Goal: Information Seeking & Learning: Check status

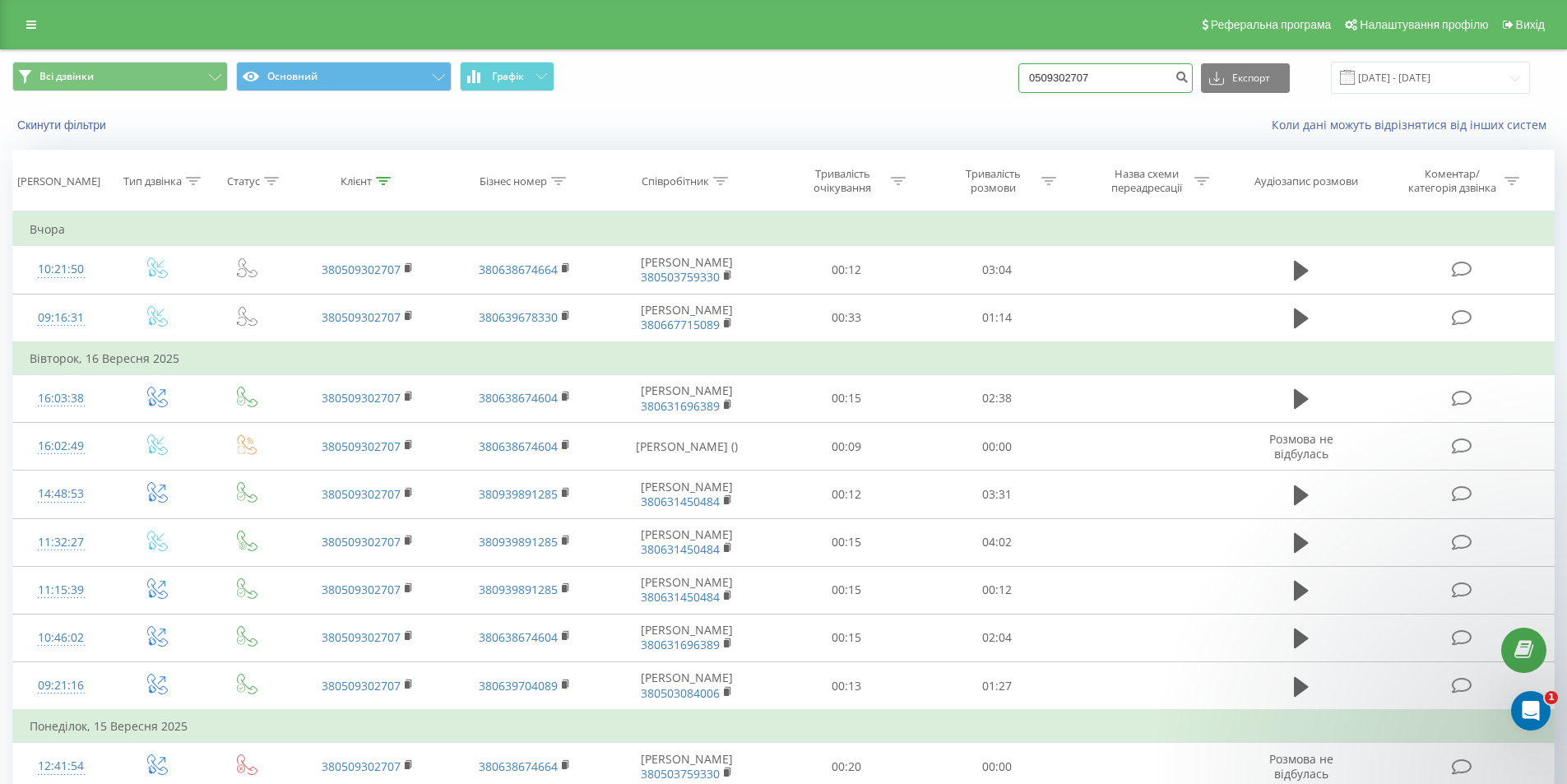
click at [1122, 70] on input "0509302707" at bounding box center [1106, 78] width 174 height 30
drag, startPoint x: 1129, startPoint y: 74, endPoint x: 953, endPoint y: 59, distance: 176.6
click at [953, 59] on div "Всі дзвінки Основний Графік 0509302707 Експорт .csv .xls .xlsx 19.06.2025 - 19.…" at bounding box center [784, 77] width 1566 height 55
paste input "+380 (96) 651-51-53"
click at [1075, 79] on input "+380 (96) 651-51-53" at bounding box center [1106, 78] width 174 height 30
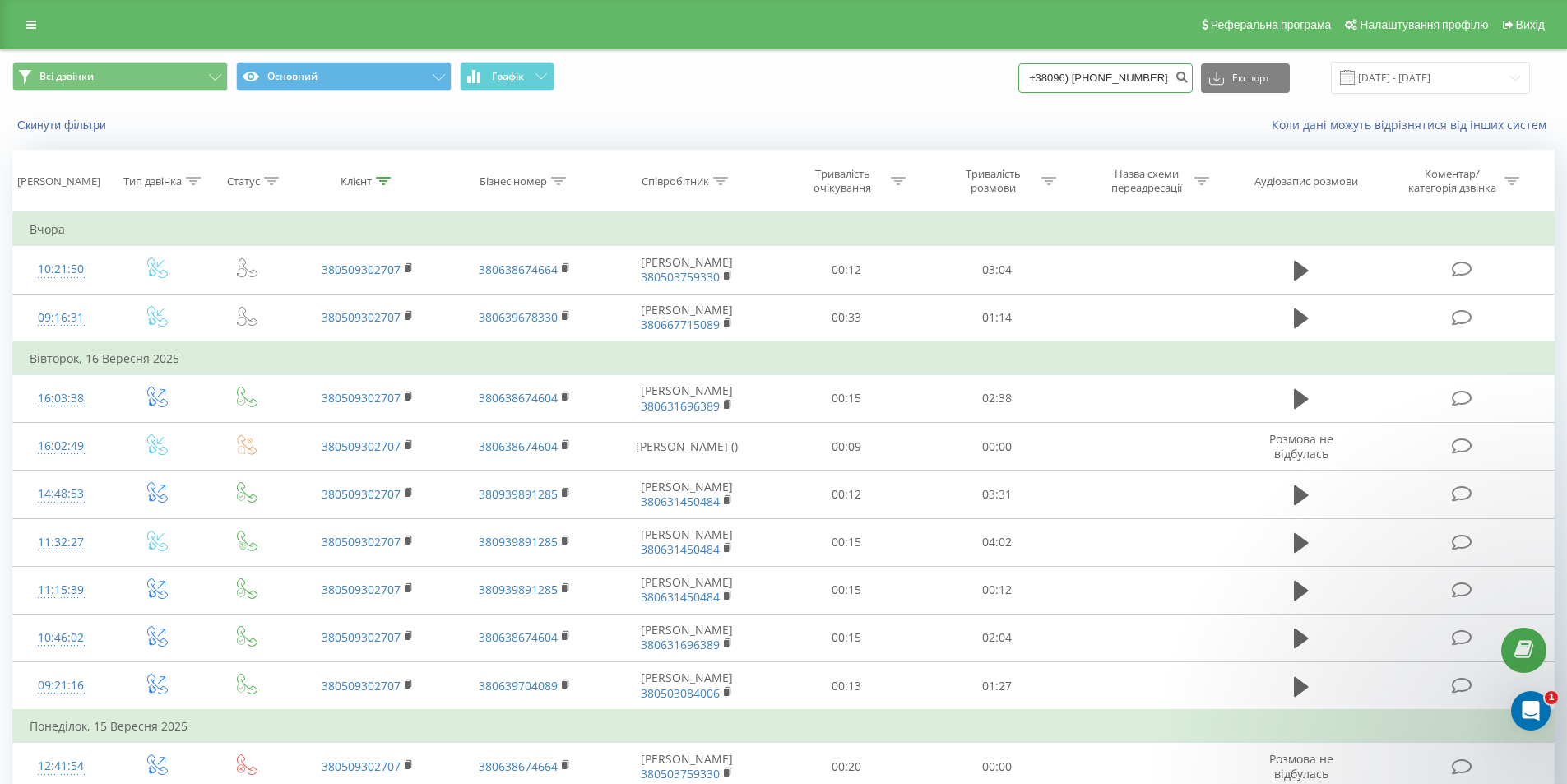
drag, startPoint x: 1065, startPoint y: 78, endPoint x: 1014, endPoint y: 74, distance: 51.2
click at [1014, 74] on div "Всі дзвінки Основний Графік +38096) 651-51-53 Експорт .csv .xls .xlsx 19.06.202…" at bounding box center [784, 77] width 1542 height 32
click at [1071, 74] on input "096) 651-51-53" at bounding box center [1106, 78] width 174 height 30
click at [1085, 73] on input "096651-51-53" at bounding box center [1106, 78] width 174 height 30
click at [1099, 75] on input "09665151-53" at bounding box center [1106, 78] width 174 height 30
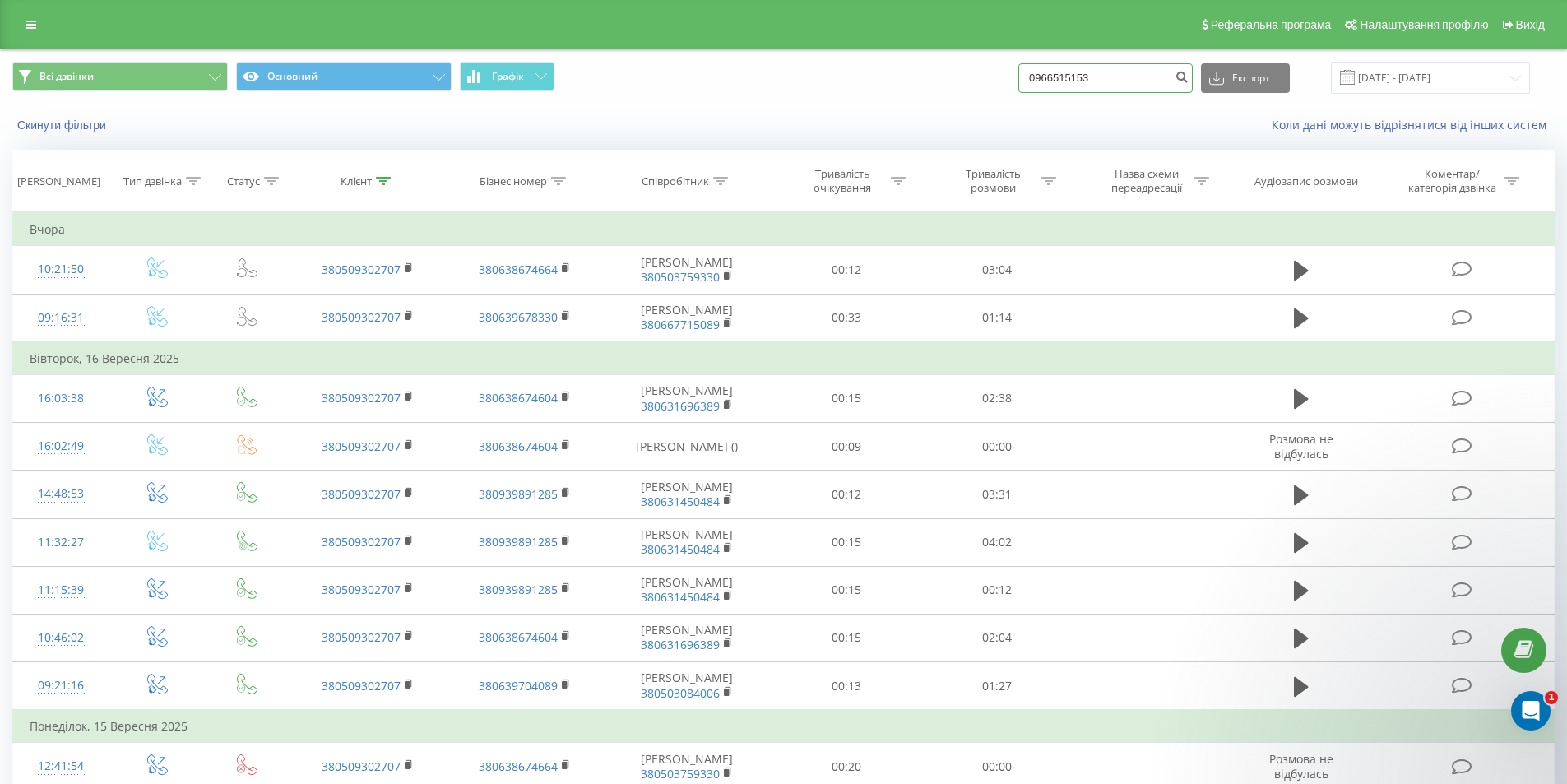
type input "0966515153"
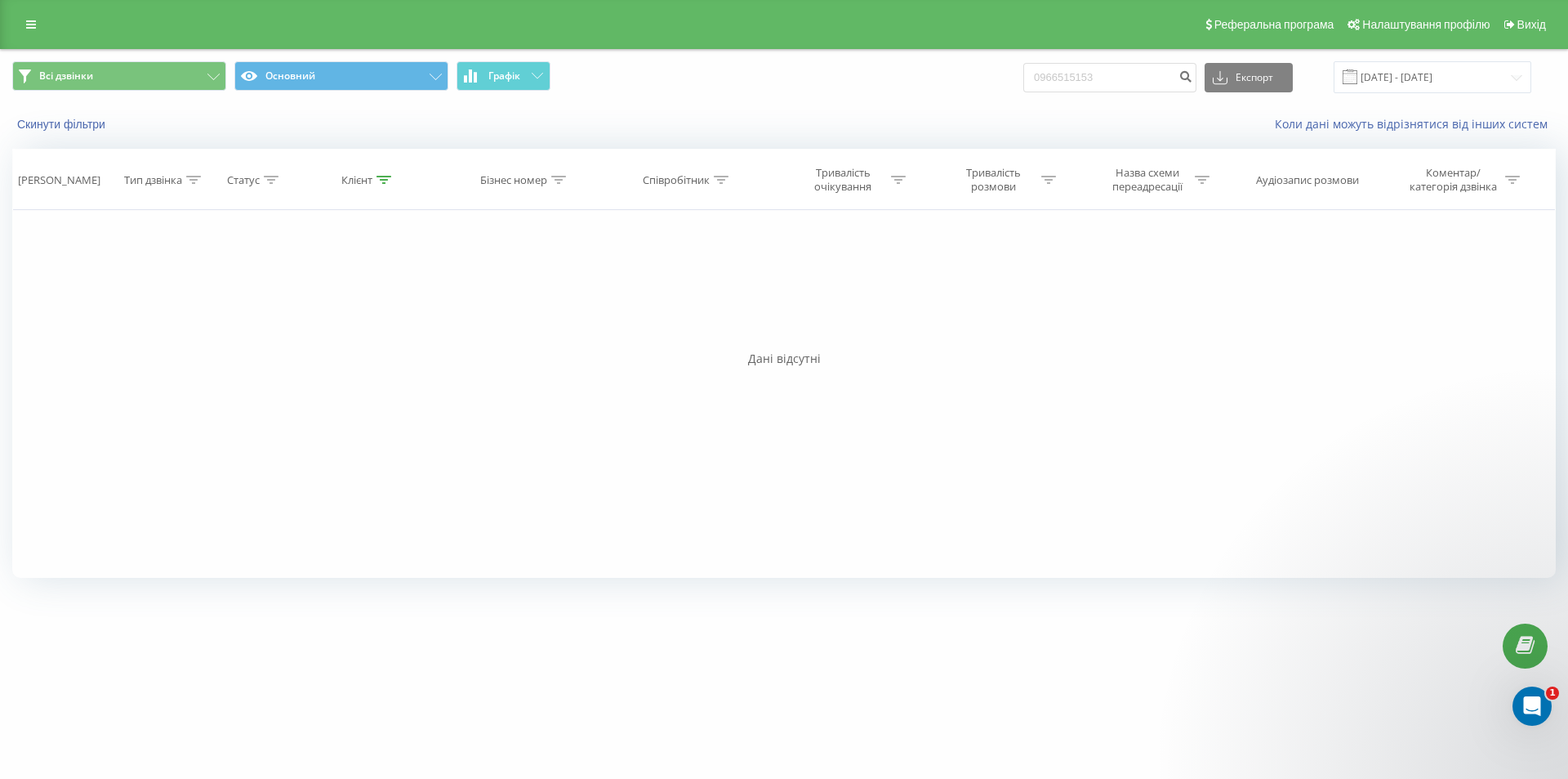
click at [213, 289] on div "Фільтрувати за умовою Дорівнює Введіть значення Скасувати OK Фільтрувати за умо…" at bounding box center [784, 394] width 1544 height 368
drag, startPoint x: 1115, startPoint y: 72, endPoint x: 911, endPoint y: 50, distance: 205.2
click at [911, 50] on div "Всі дзвінки Основний Графік 0966515153 Експорт .csv .xls .xlsx 19.06.2025 - 19.…" at bounding box center [784, 77] width 1566 height 55
click at [64, 126] on button "Скинути фільтри" at bounding box center [63, 124] width 101 height 14
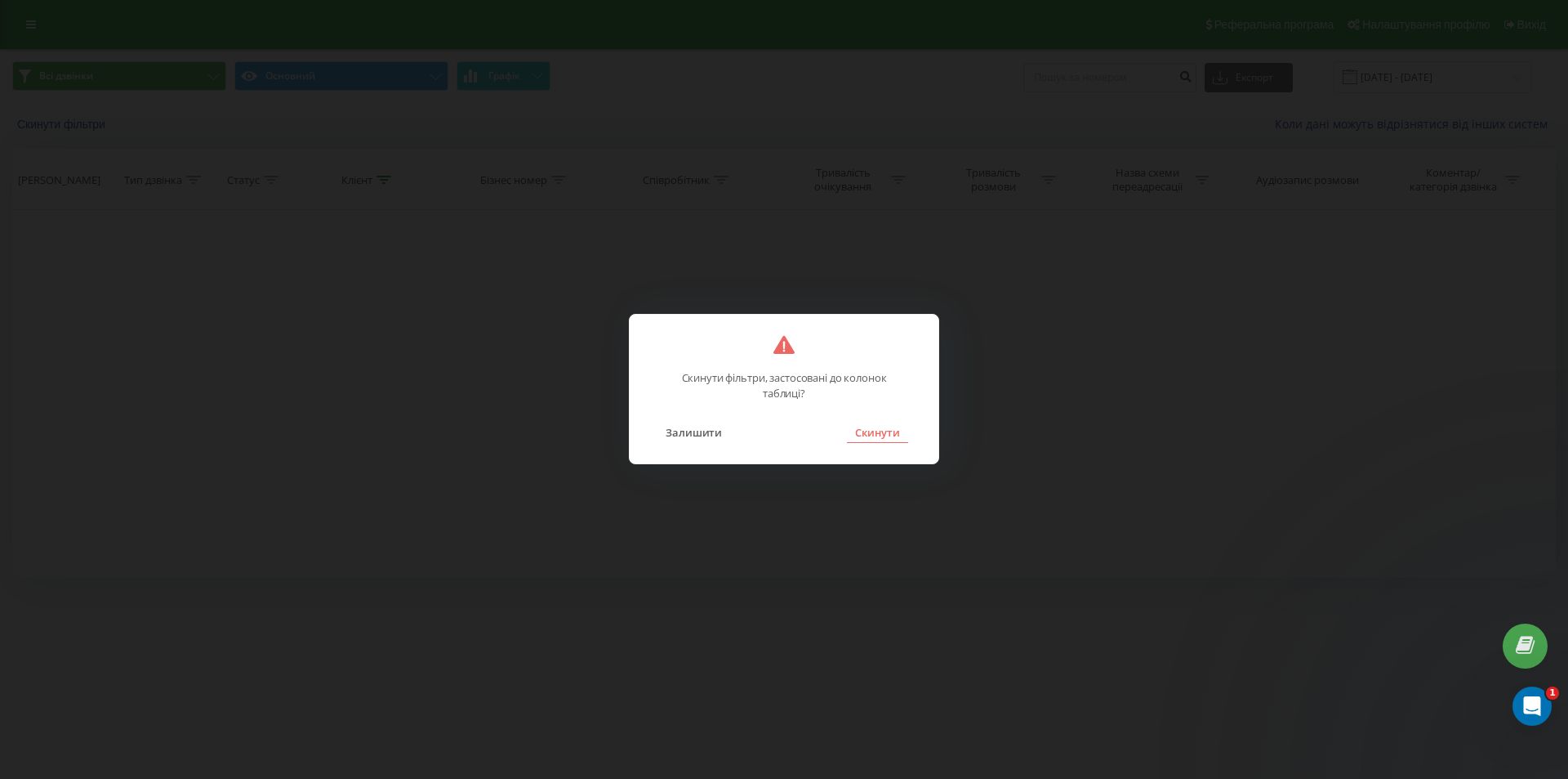
click at [897, 427] on button "Скинути" at bounding box center [878, 433] width 61 height 22
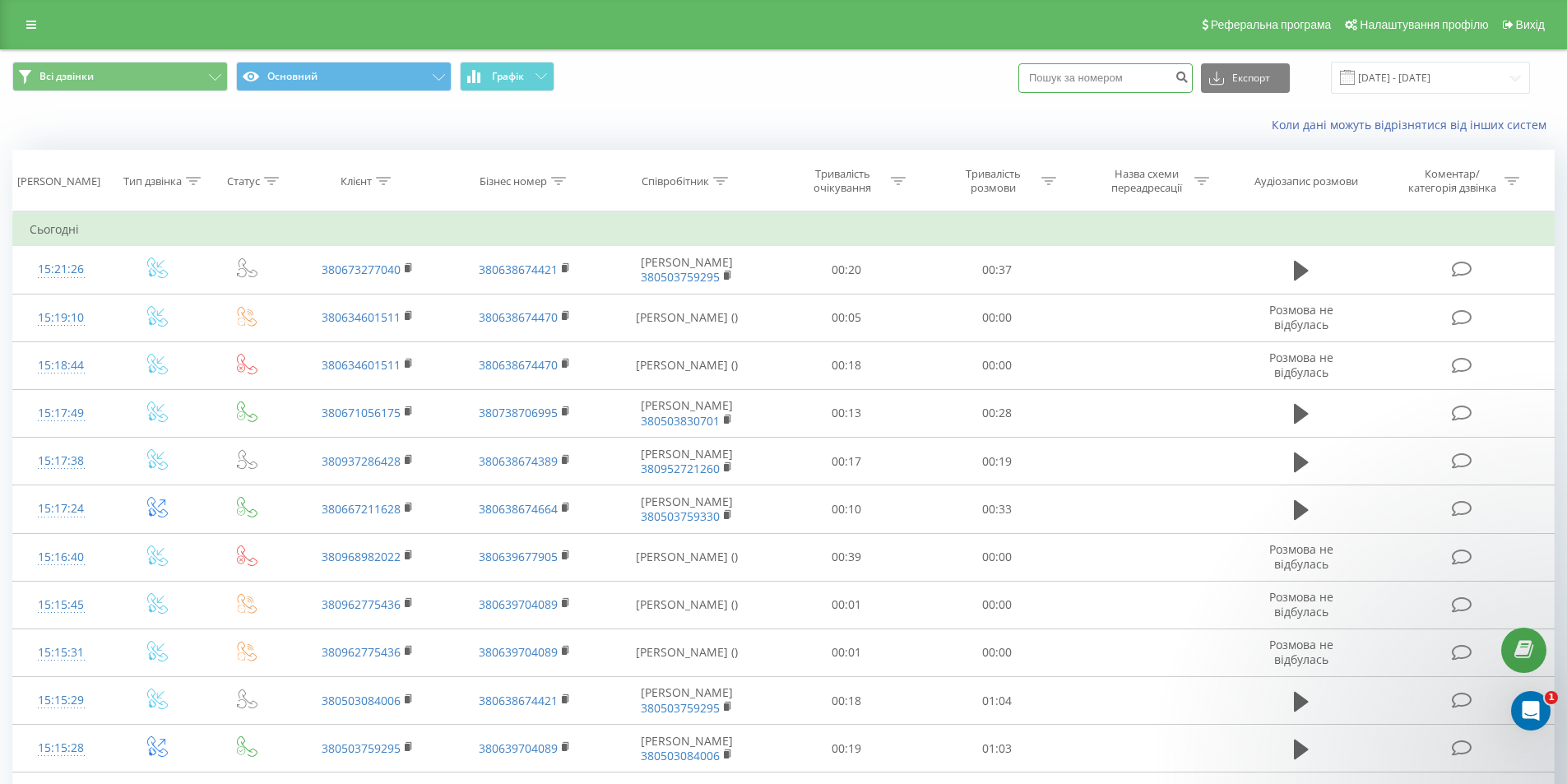
click at [1071, 84] on input at bounding box center [1106, 78] width 174 height 30
paste input "[PHONE_NUMBER]"
click at [1057, 75] on input "[PHONE_NUMBER]" at bounding box center [1106, 78] width 174 height 30
click at [1058, 76] on input "+380 (96) 651-51-53" at bounding box center [1106, 78] width 174 height 30
click at [1052, 78] on input "+380 (96) 651-51-53" at bounding box center [1106, 78] width 174 height 30
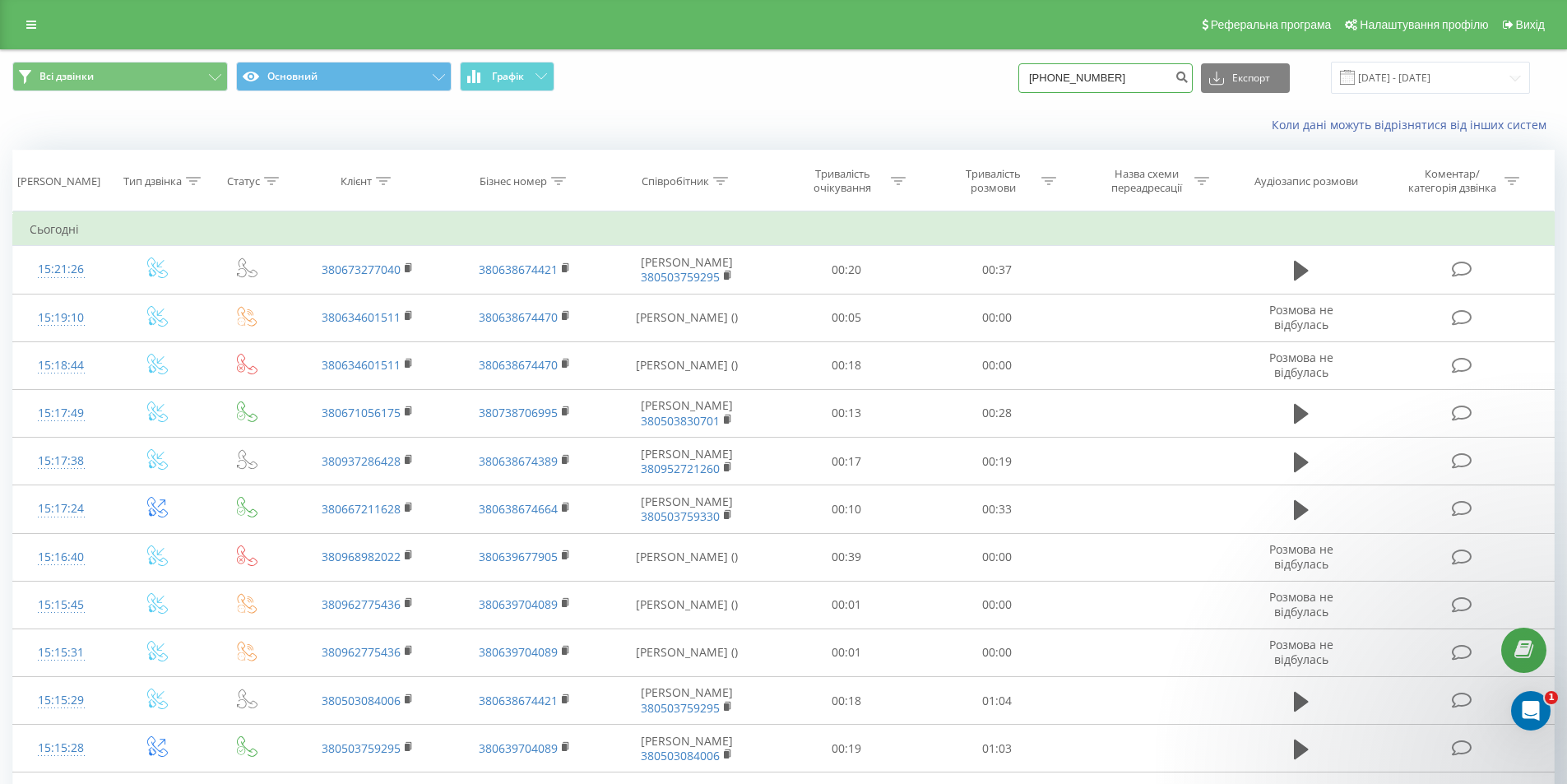
click at [1071, 77] on input "380 (96) 651-51-53" at bounding box center [1106, 78] width 174 height 30
click at [1086, 77] on input "38096) 651-51-53" at bounding box center [1106, 78] width 174 height 30
click at [1098, 77] on input "38096651-51-53" at bounding box center [1106, 78] width 174 height 30
click at [1109, 74] on input "3809665151-53" at bounding box center [1106, 78] width 174 height 30
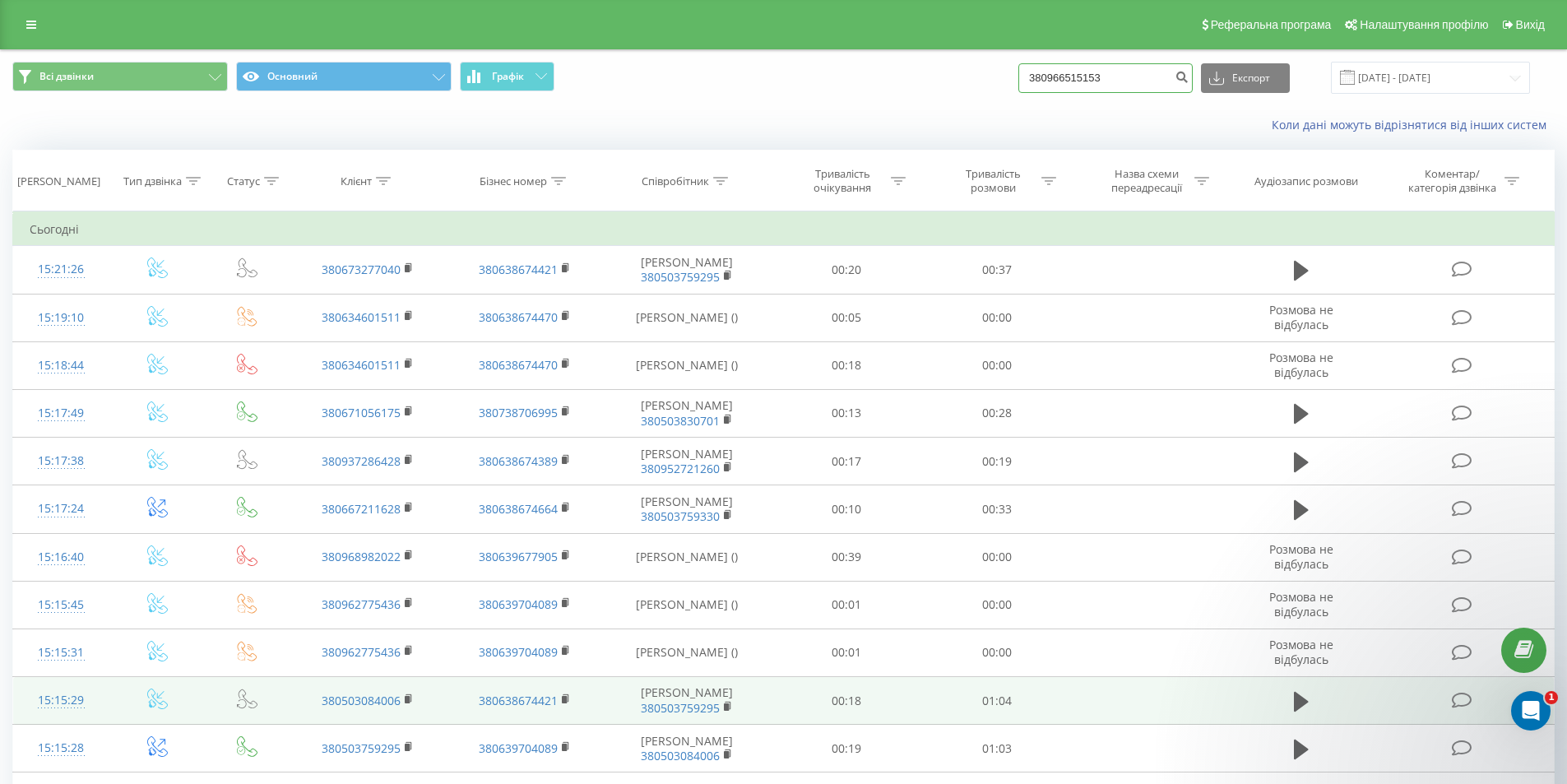
type input "380966515153"
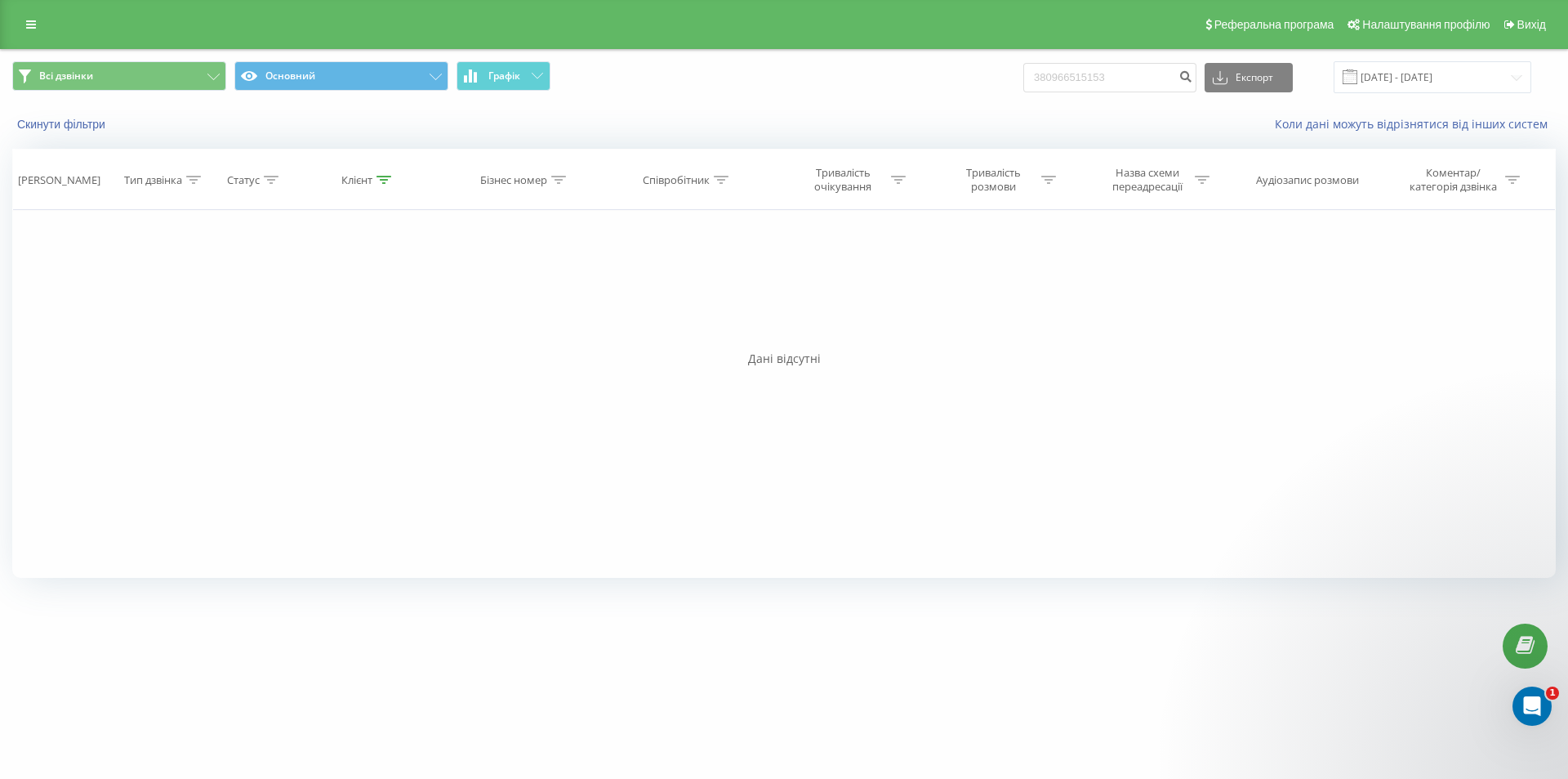
click at [117, 328] on div "Фільтрувати за умовою Дорівнює Введіть значення Скасувати OK Фільтрувати за умо…" at bounding box center [784, 394] width 1544 height 368
click at [101, 129] on button "Скинути фільтри" at bounding box center [63, 124] width 101 height 14
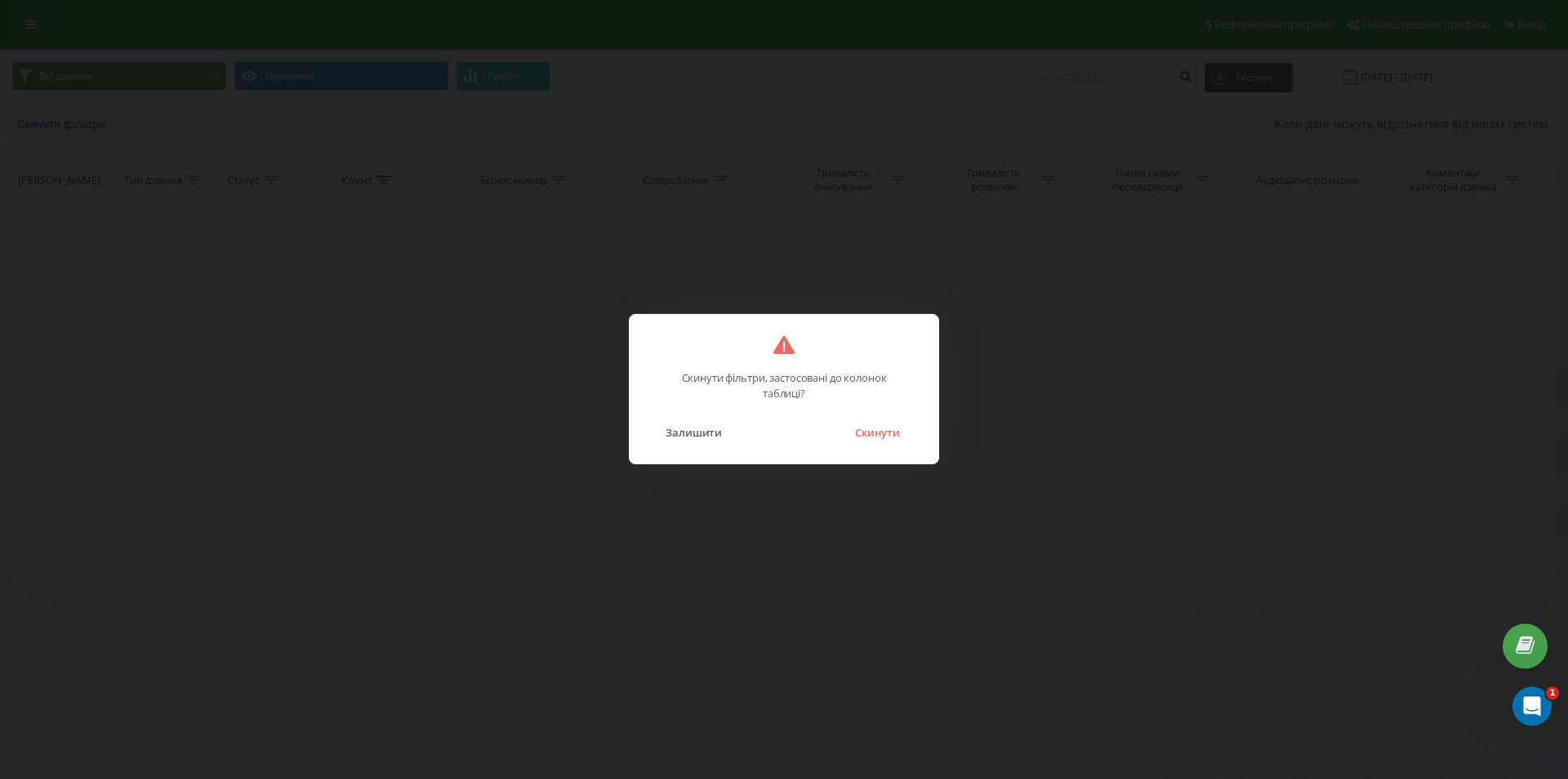
click at [911, 436] on div "Залишити Скинути" at bounding box center [784, 422] width 276 height 41
drag, startPoint x: 890, startPoint y: 433, endPoint x: 815, endPoint y: 498, distance: 99.2
click at [889, 433] on button "Скинути" at bounding box center [878, 433] width 61 height 22
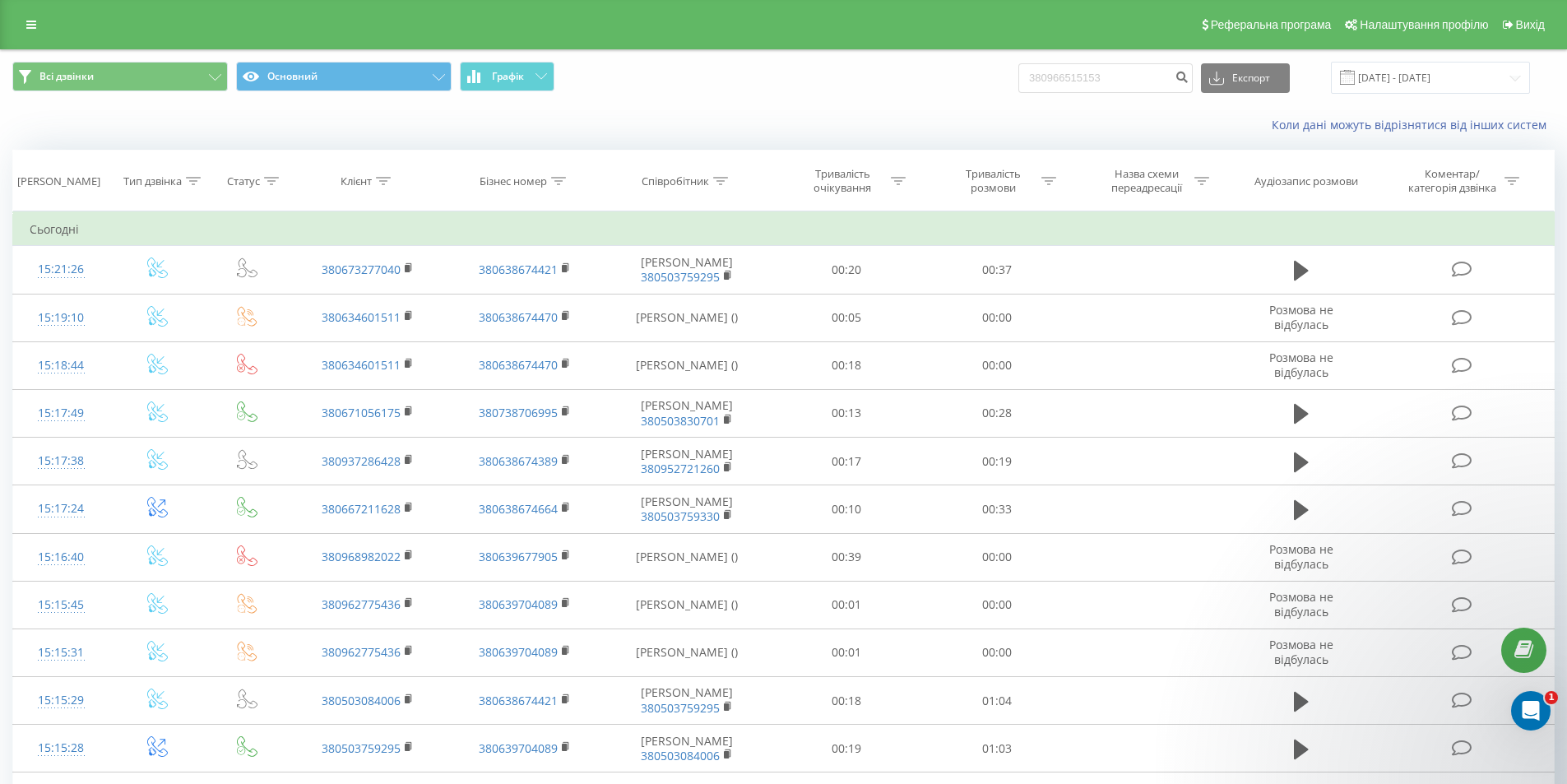
click at [1096, 61] on div "Всі дзвінки Основний Графік 380966515153 Експорт .csv .xls .xlsx 19.06.2025 - 1…" at bounding box center [784, 77] width 1566 height 55
drag, startPoint x: 1096, startPoint y: 61, endPoint x: 1069, endPoint y: 74, distance: 30.0
click at [1069, 74] on input "380966515153" at bounding box center [1106, 78] width 174 height 30
drag, startPoint x: 1138, startPoint y: 75, endPoint x: 1007, endPoint y: 84, distance: 131.3
click at [995, 86] on div "Всі дзвінки Основний Графік 380966515153 Експорт .csv .xls .xlsx 19.06.2025 - 1…" at bounding box center [784, 77] width 1542 height 32
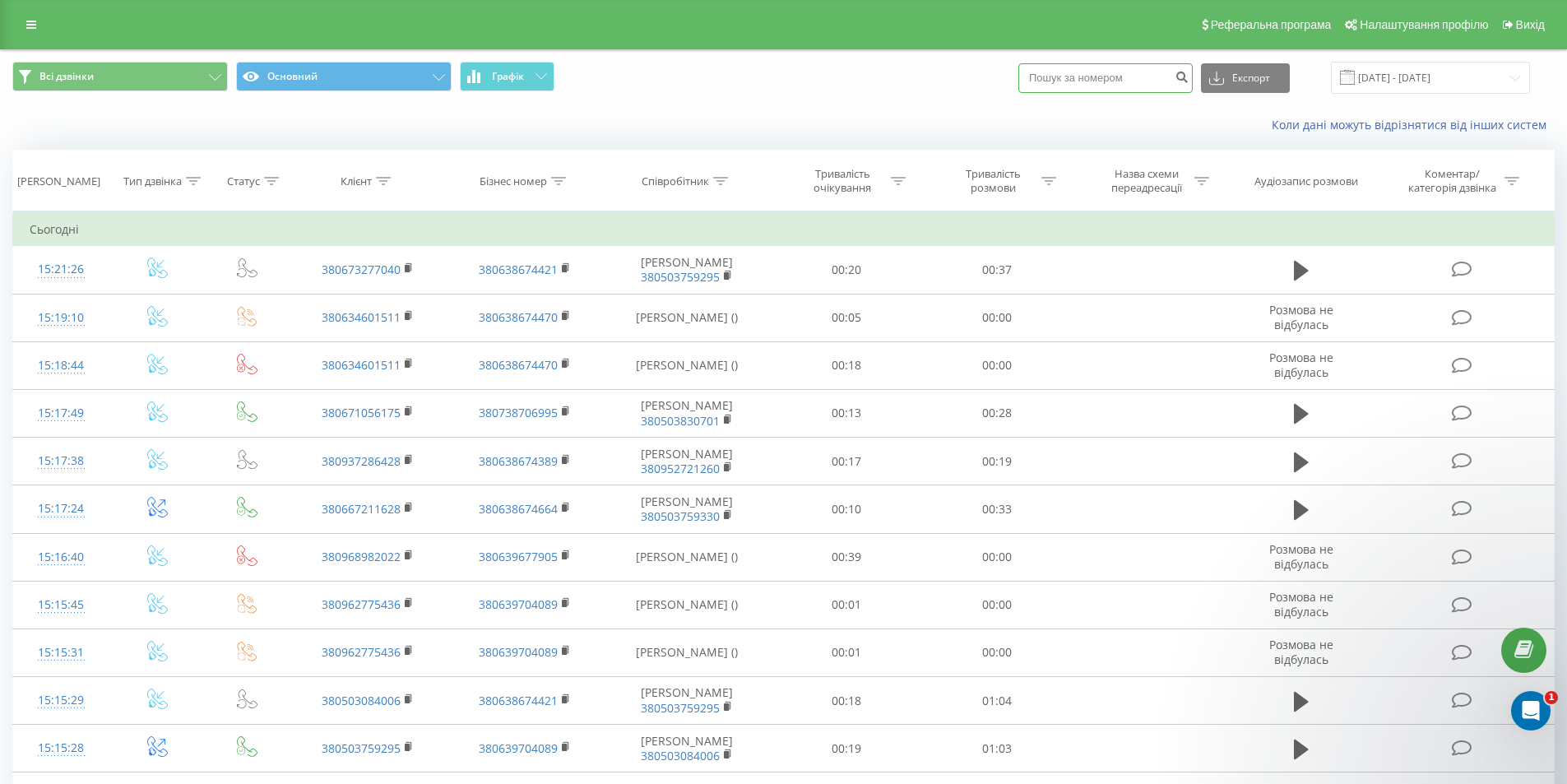
paste input "+380 (96) 651-51-53"
type input "+380 (96) 651-51-53"
click at [1188, 79] on button "submit" at bounding box center [1182, 78] width 22 height 30
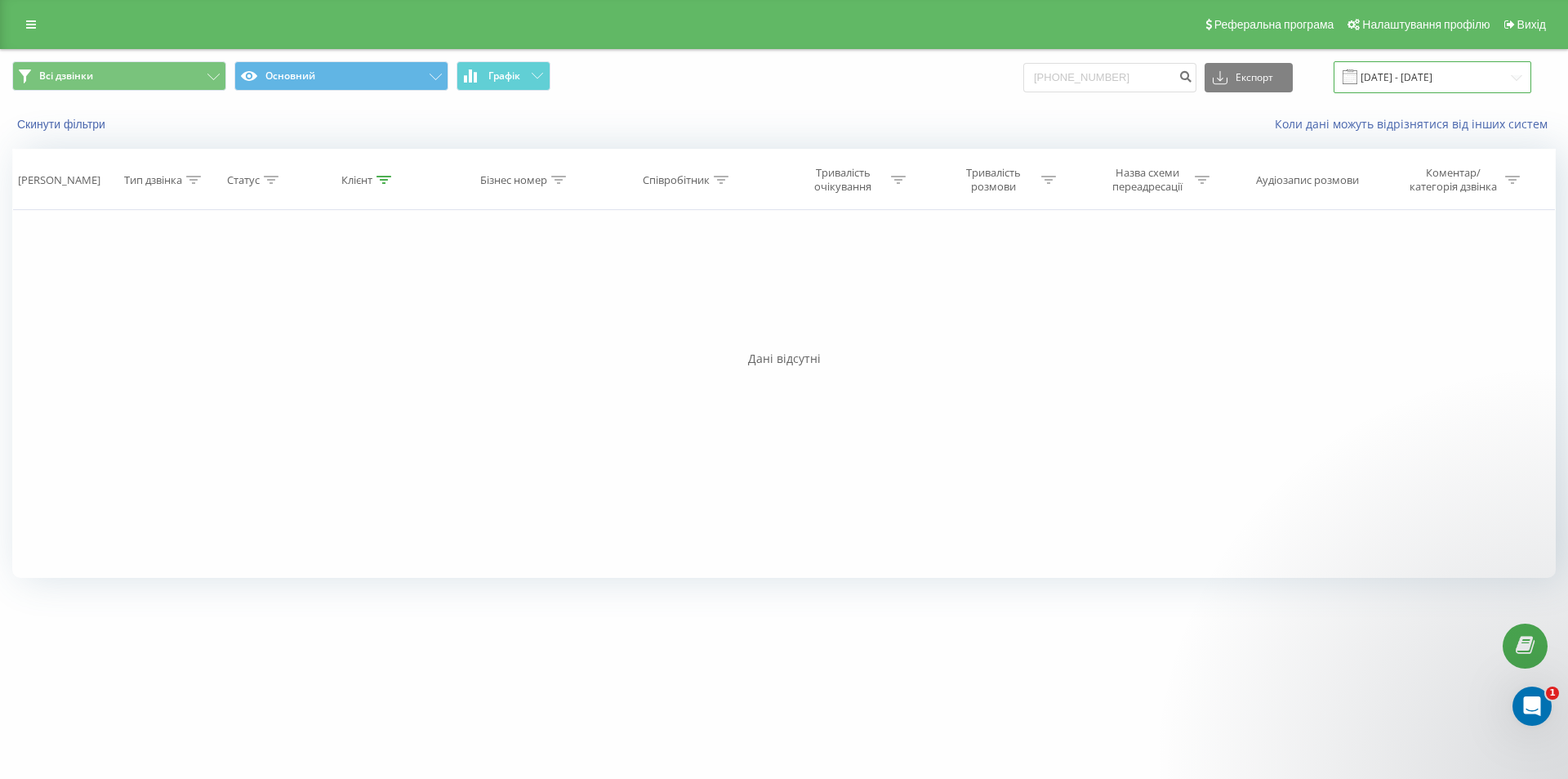
click at [1399, 83] on input "[DATE] - [DATE]" at bounding box center [1432, 77] width 197 height 32
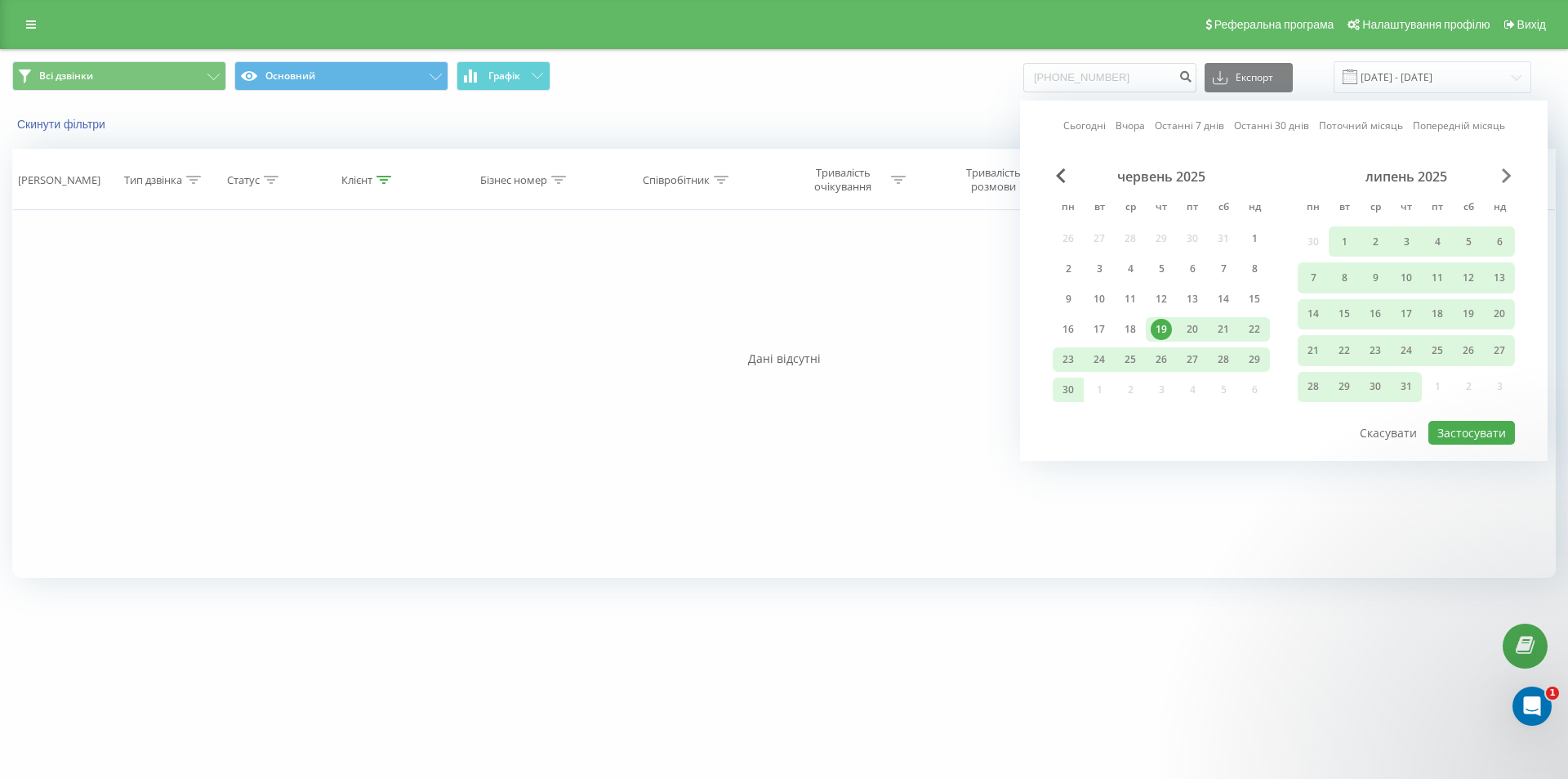
click at [1508, 173] on span "Next Month" at bounding box center [1507, 176] width 10 height 14
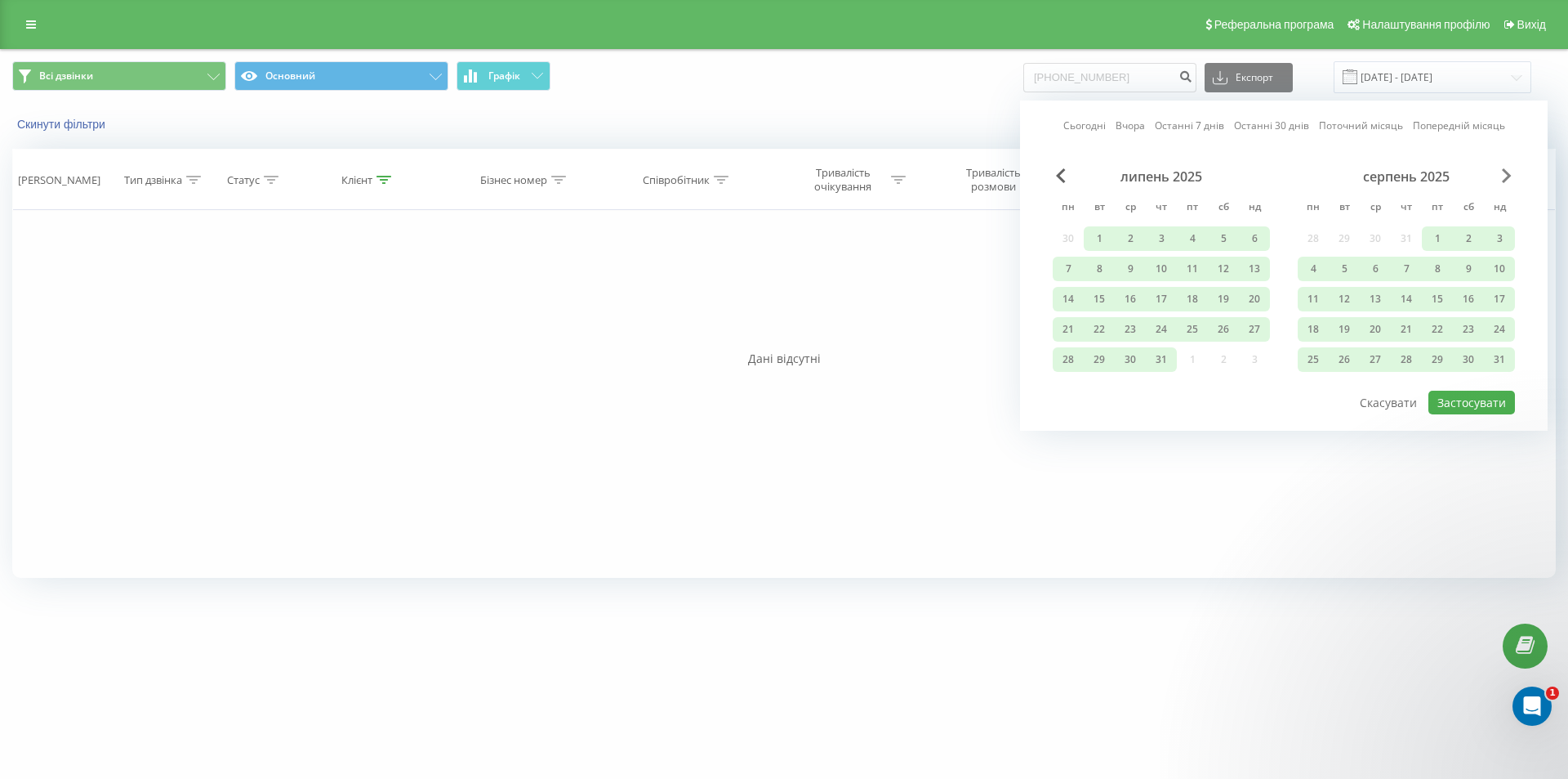
click at [1508, 173] on span "Next Month" at bounding box center [1507, 176] width 10 height 14
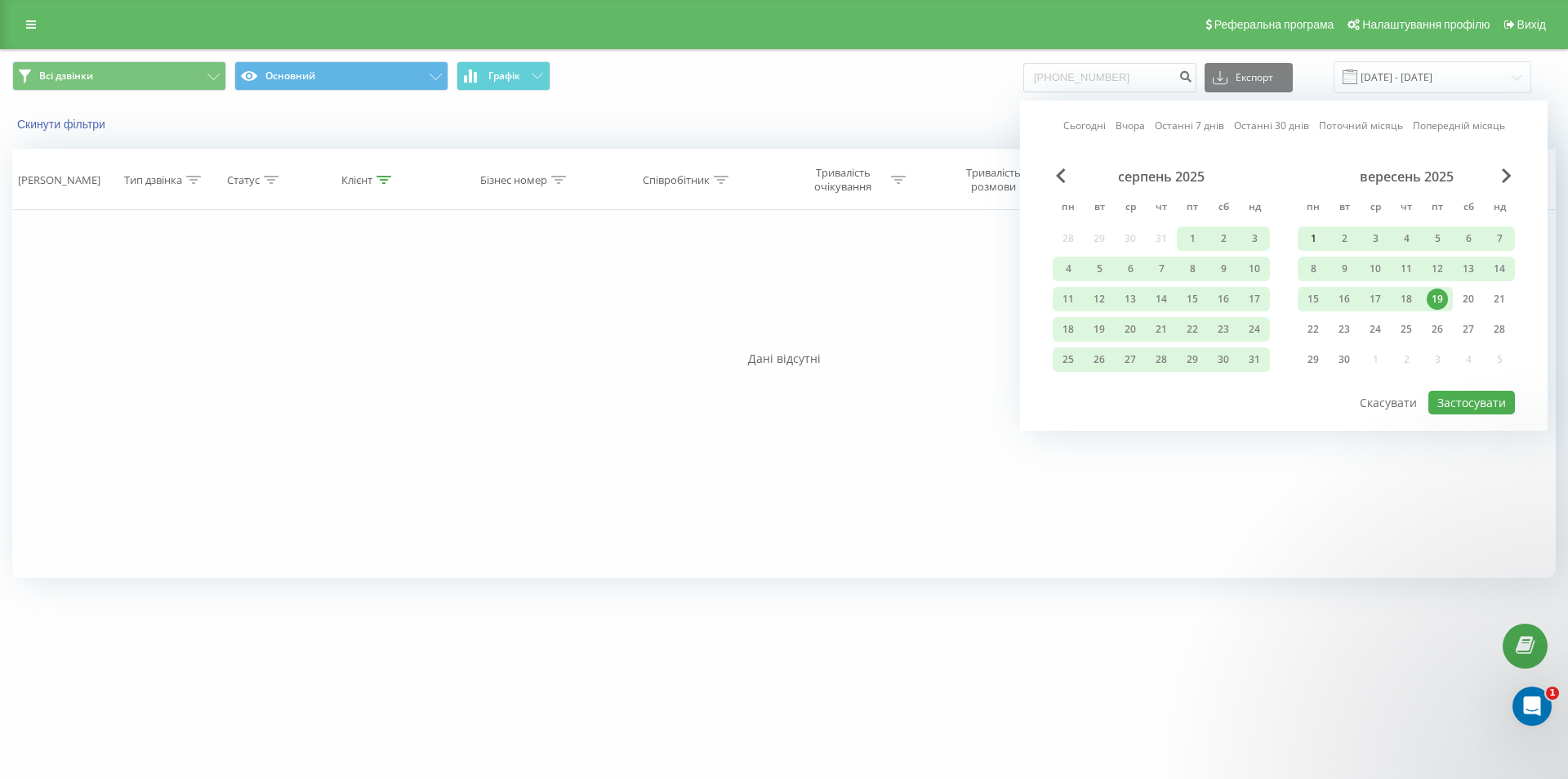
click at [1316, 240] on div "1" at bounding box center [1313, 239] width 22 height 22
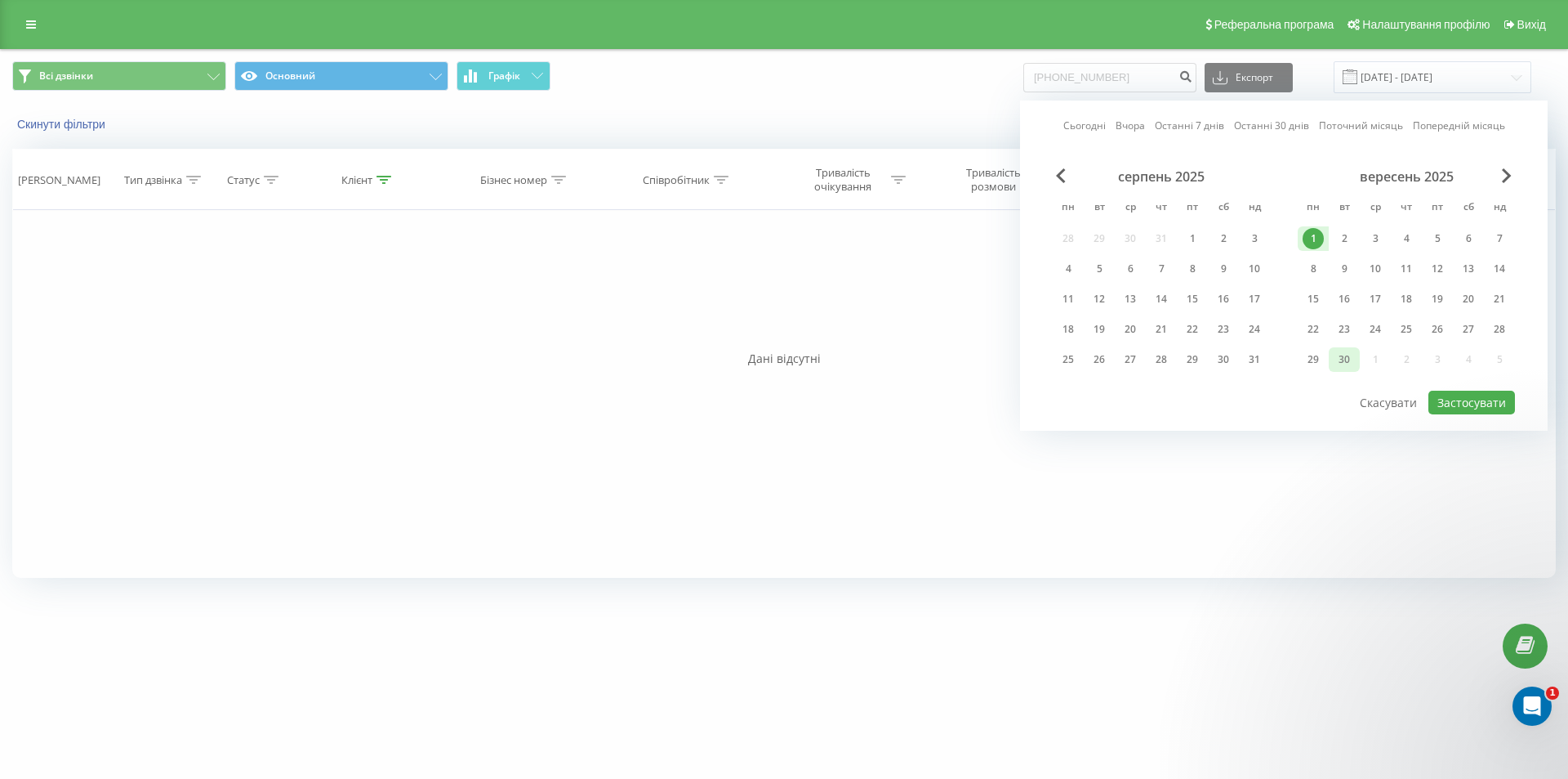
click at [1342, 361] on div "30" at bounding box center [1345, 360] width 22 height 22
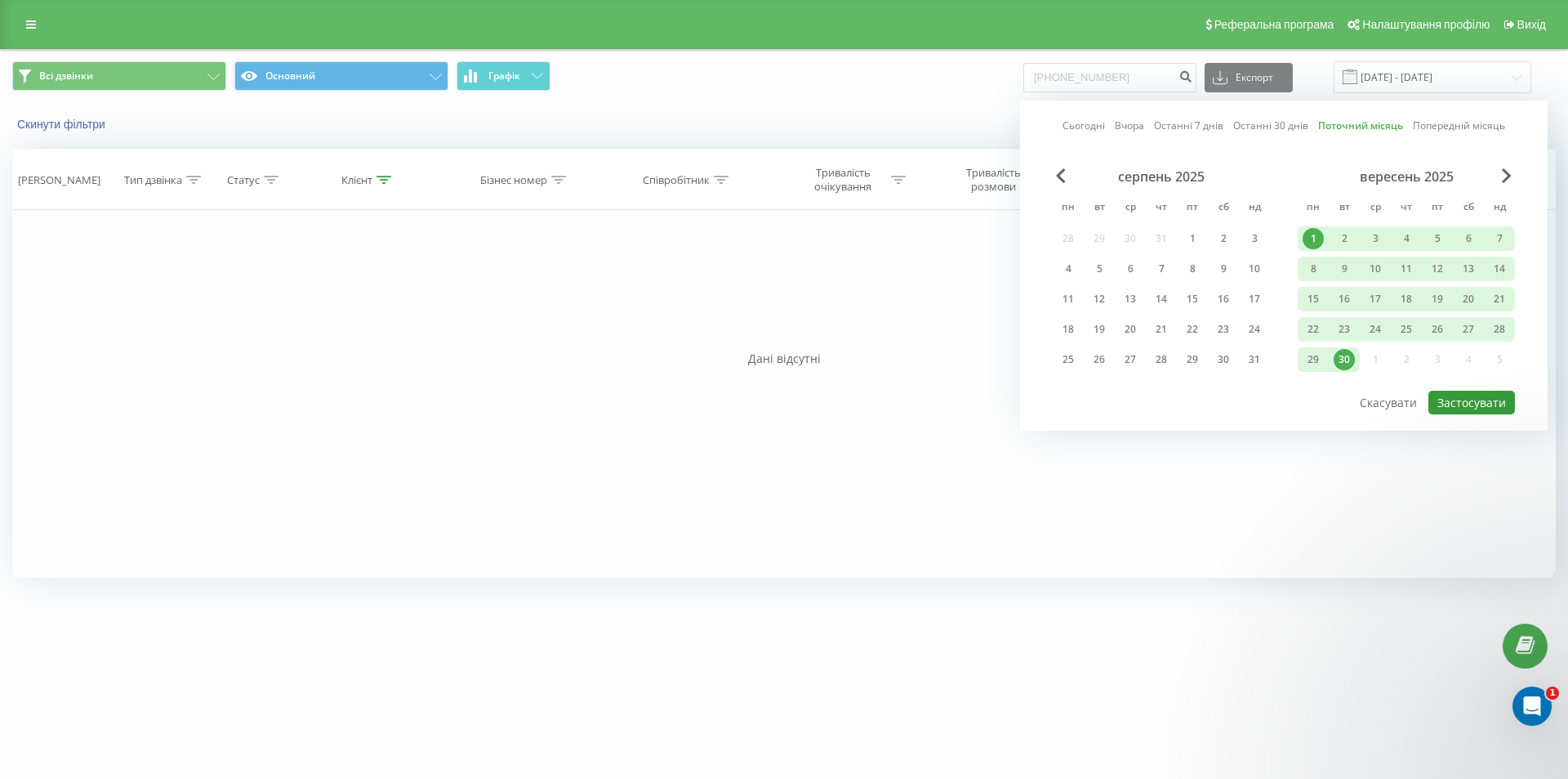
click at [1486, 405] on button "Застосувати" at bounding box center [1472, 402] width 87 height 23
type input "[DATE] - [DATE]"
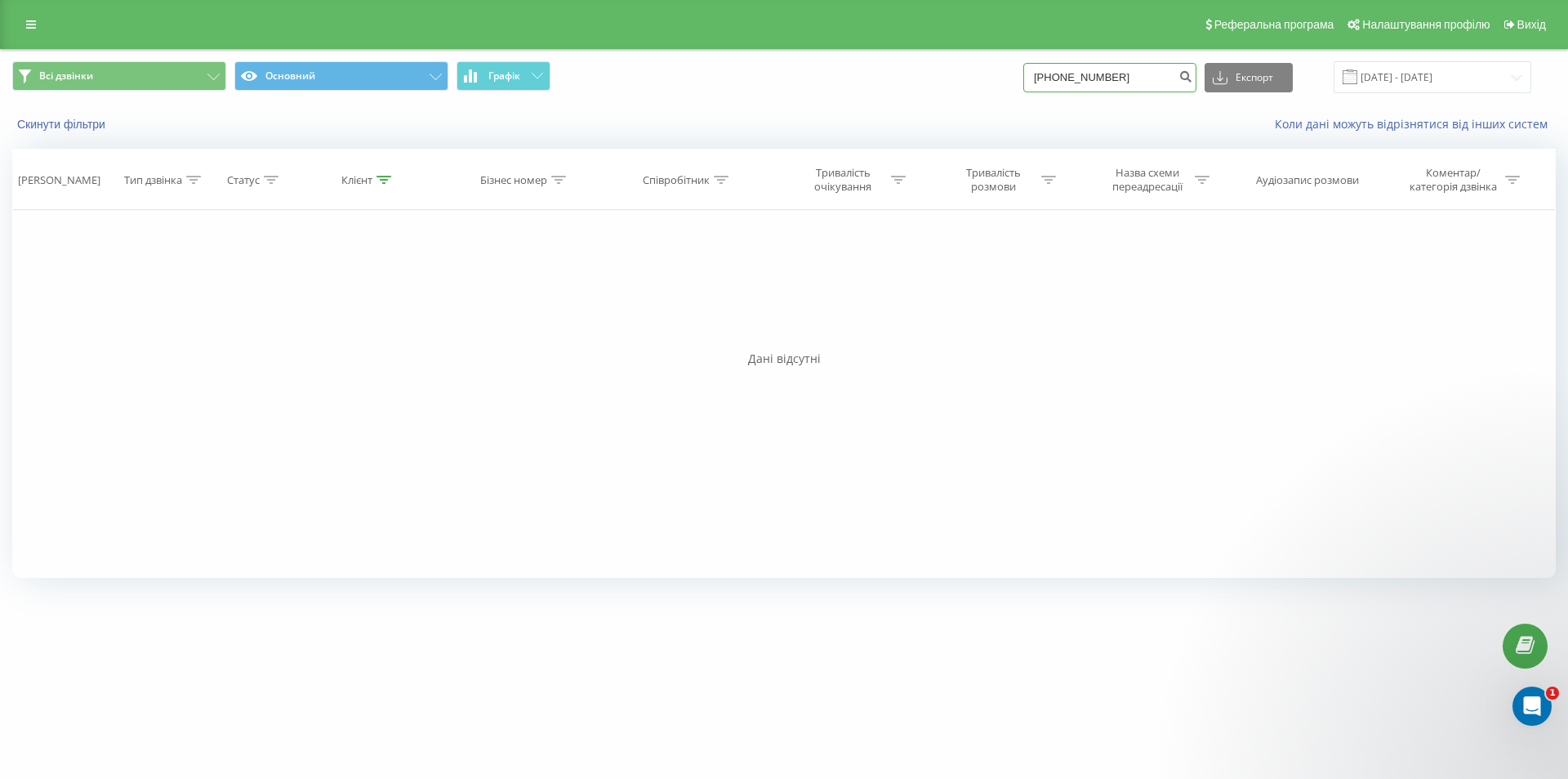
click at [1171, 81] on input "[PHONE_NUMBER]" at bounding box center [1110, 78] width 173 height 30
drag, startPoint x: 1171, startPoint y: 80, endPoint x: 966, endPoint y: 82, distance: 205.0
click at [977, 87] on div "Всі дзвінки Основний Графік [PHONE_NUMBER] Експорт .csv .xls .xlsx [DATE] - [DA…" at bounding box center [784, 77] width 1544 height 32
click at [1136, 129] on div "Коли дані можуть відрізнятися вiд інших систем" at bounding box center [1078, 124] width 980 height 16
click at [1197, 86] on button "submit" at bounding box center [1185, 78] width 22 height 30
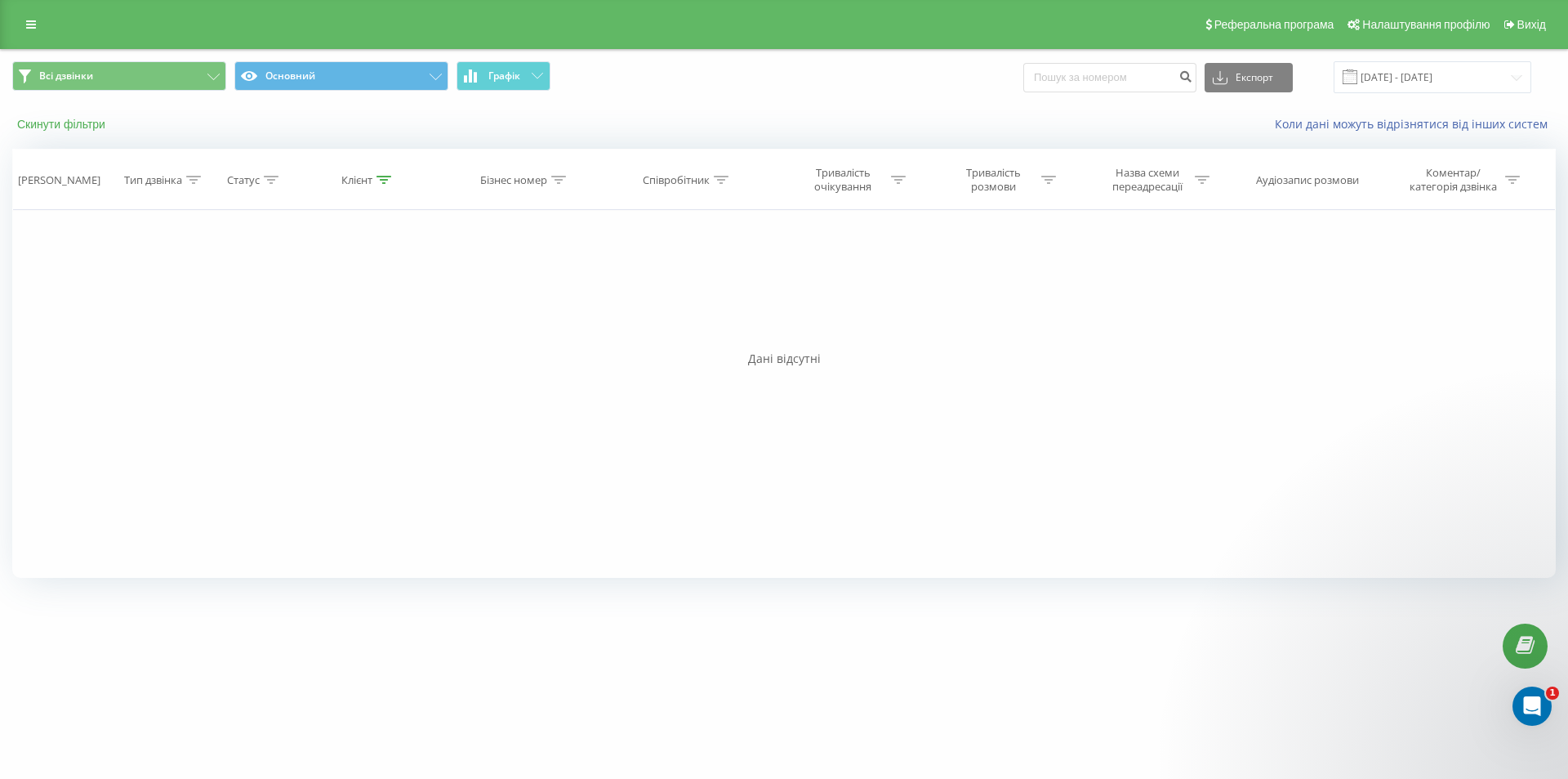
click at [92, 124] on button "Скинути фільтри" at bounding box center [63, 124] width 101 height 14
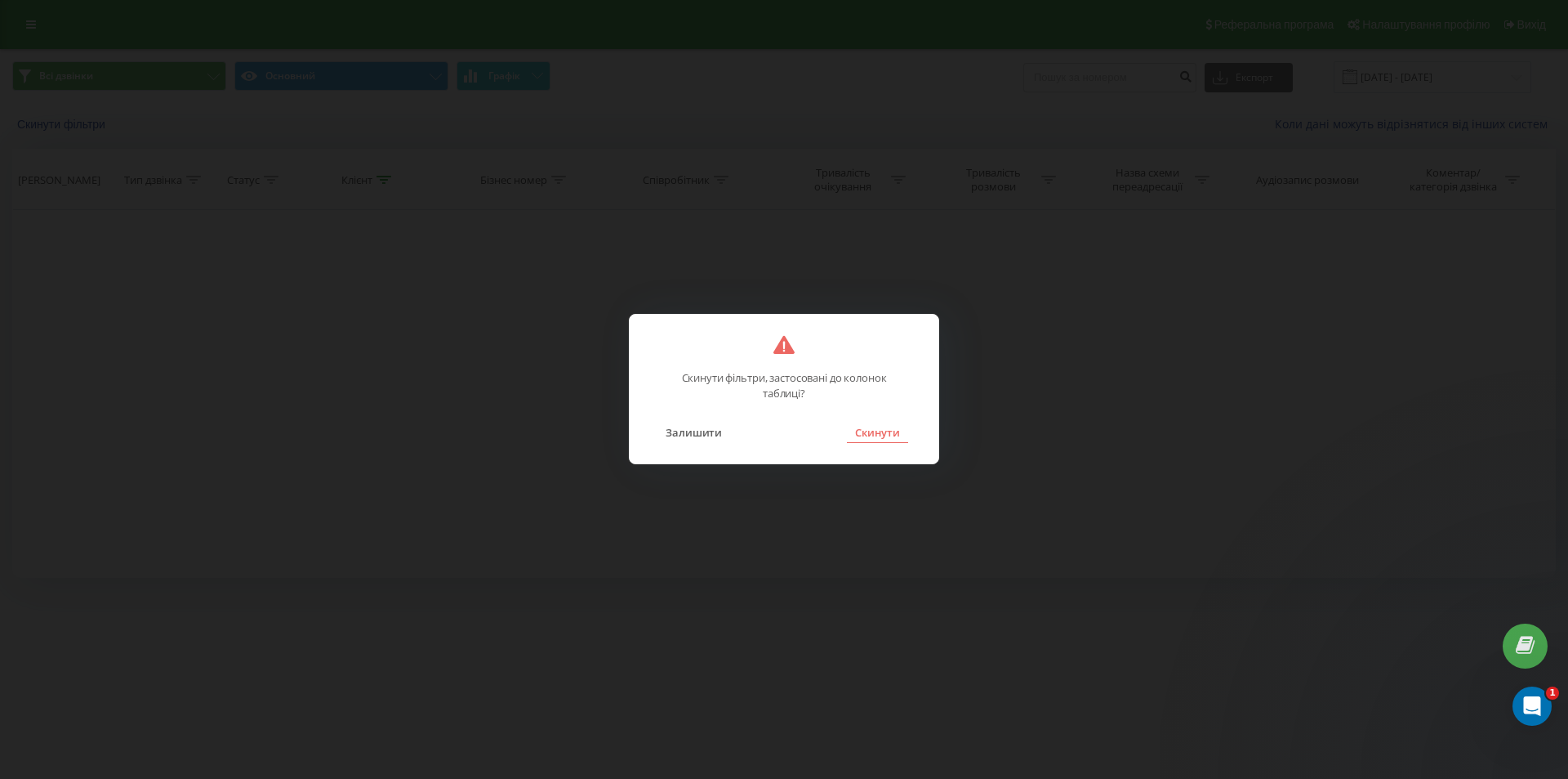
drag, startPoint x: 894, startPoint y: 441, endPoint x: 982, endPoint y: 397, distance: 98.4
click at [893, 441] on button "Скинути" at bounding box center [878, 433] width 61 height 22
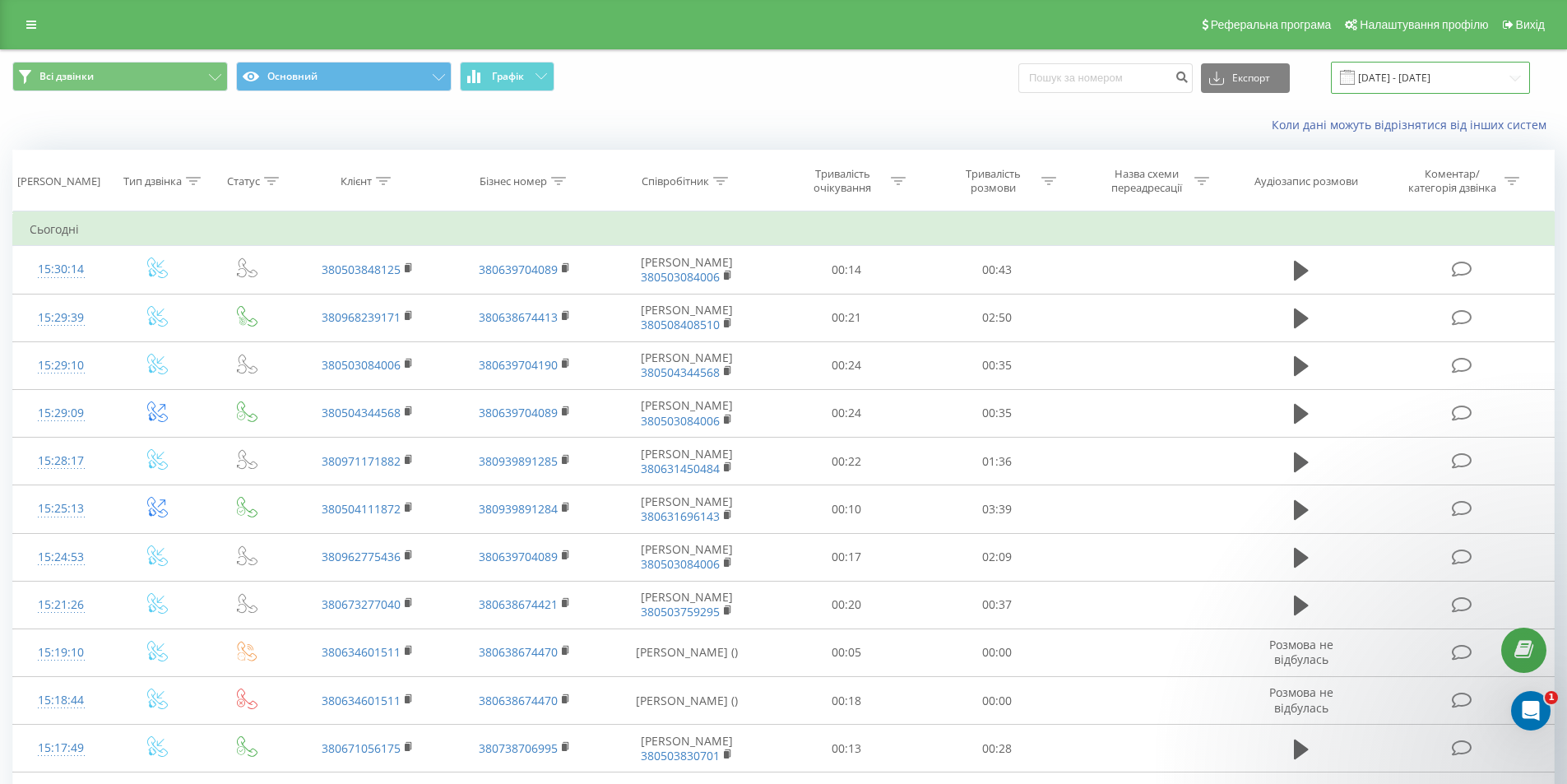
click at [1436, 76] on input "[DATE] - [DATE]" at bounding box center [1430, 77] width 199 height 32
click at [868, 109] on div "Коли дані можуть відрізнятися вiд інших систем" at bounding box center [784, 125] width 1566 height 40
